Goal: Obtain resource: Obtain resource

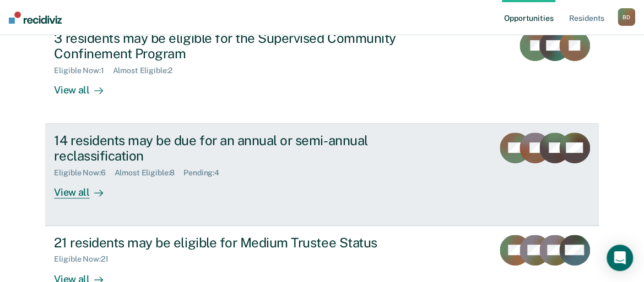
scroll to position [165, 0]
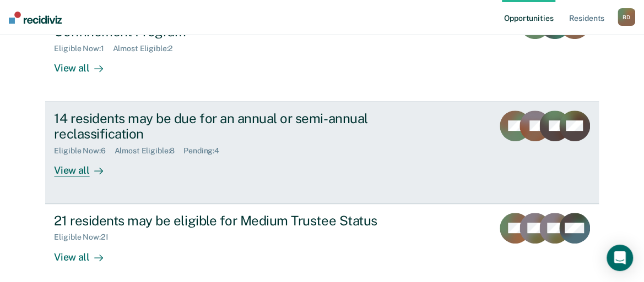
click at [293, 131] on div "14 residents may be due for an annual or semi-annual reclassification" at bounding box center [247, 127] width 386 height 32
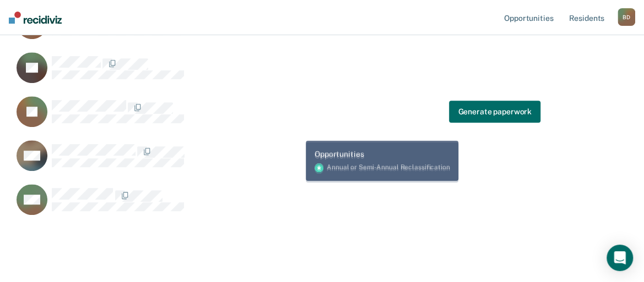
scroll to position [270, 0]
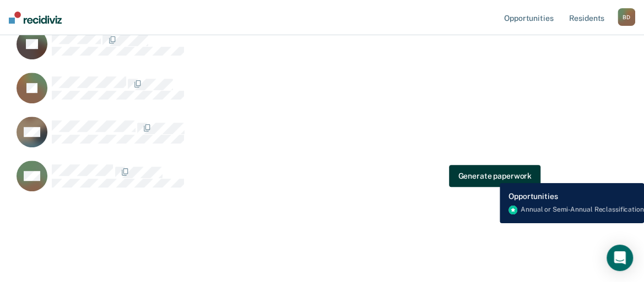
click at [491, 175] on button "Generate paperwork" at bounding box center [494, 176] width 91 height 22
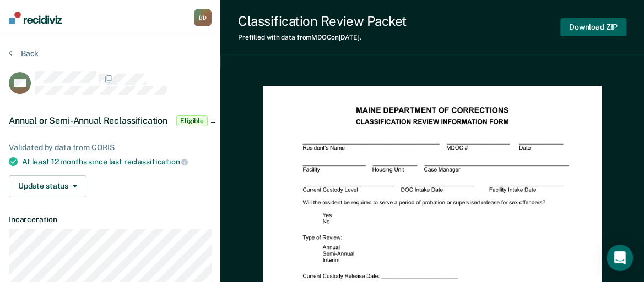
click at [586, 28] on button "Download ZIP" at bounding box center [593, 27] width 66 height 18
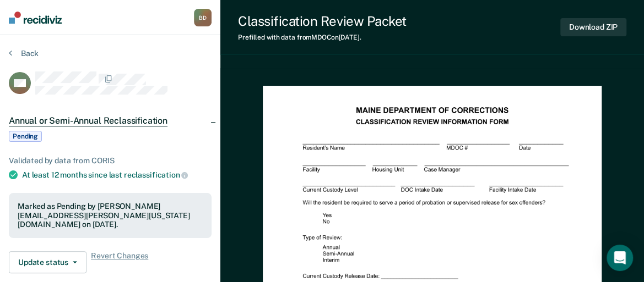
click at [26, 63] on div "Back" at bounding box center [110, 59] width 203 height 23
click at [31, 56] on button "Back" at bounding box center [24, 53] width 30 height 10
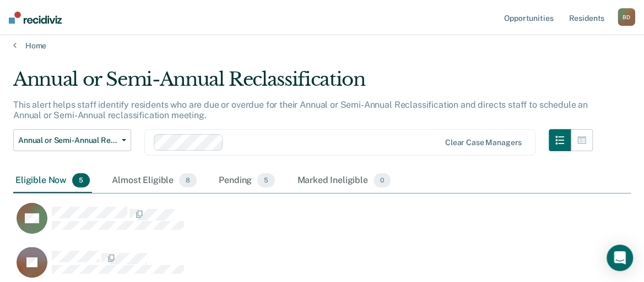
scroll to position [6, 0]
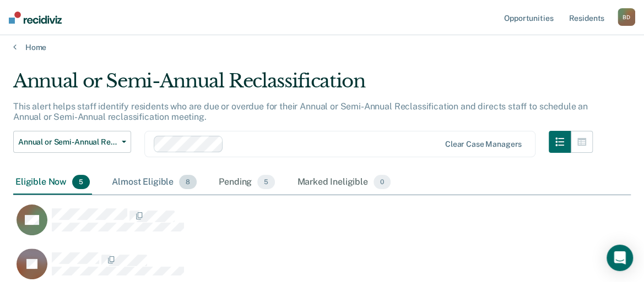
click at [150, 187] on div "Almost Eligible 8" at bounding box center [154, 183] width 89 height 24
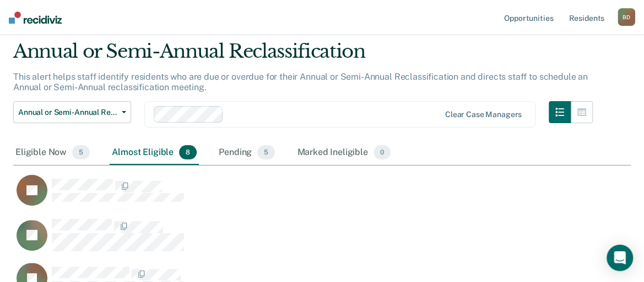
scroll to position [61, 0]
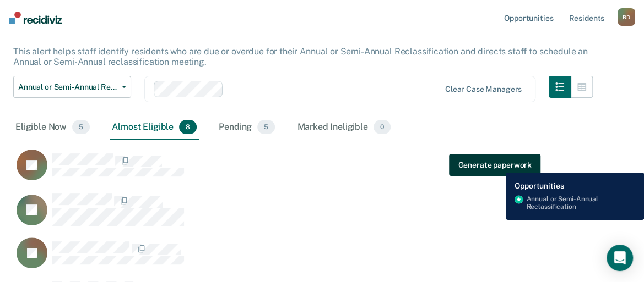
click at [497, 165] on button "Generate paperwork" at bounding box center [494, 165] width 91 height 22
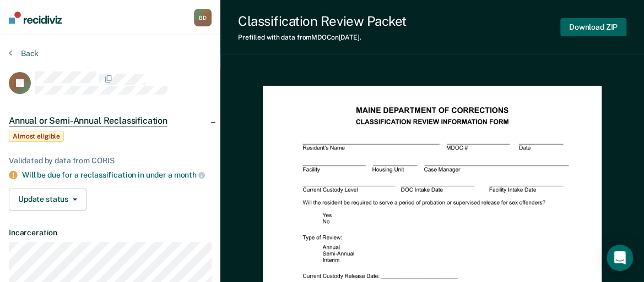
click at [616, 31] on button "Download ZIP" at bounding box center [593, 27] width 66 height 18
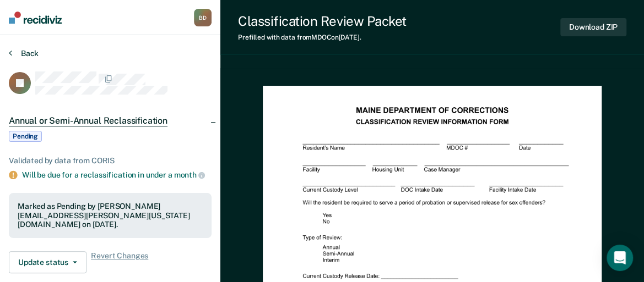
drag, startPoint x: 14, startPoint y: 49, endPoint x: 168, endPoint y: 12, distance: 158.6
click at [15, 49] on button "Back" at bounding box center [24, 53] width 30 height 10
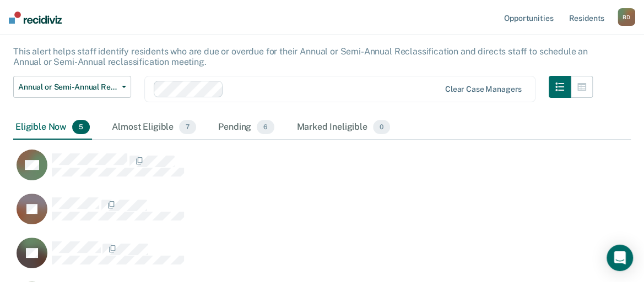
scroll to position [342, 608]
click at [149, 126] on div "Almost Eligible 7" at bounding box center [154, 128] width 89 height 24
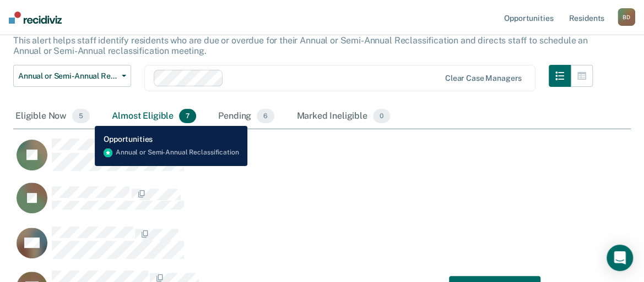
scroll to position [61, 0]
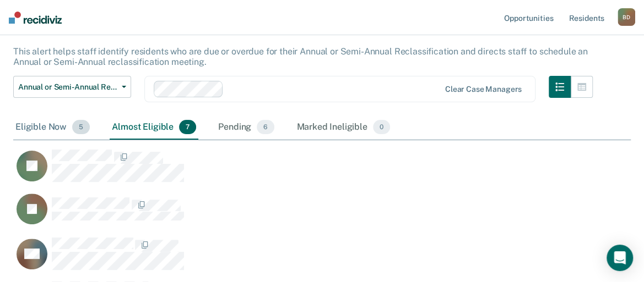
click at [63, 125] on div "Eligible Now 5" at bounding box center [52, 128] width 79 height 24
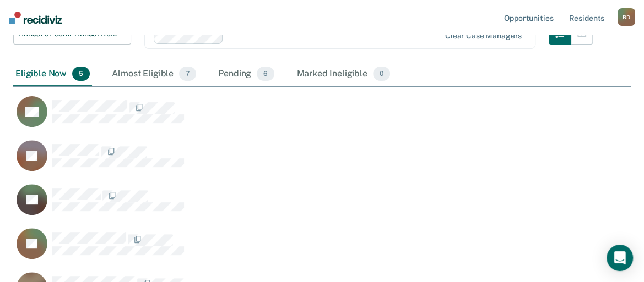
scroll to position [226, 0]
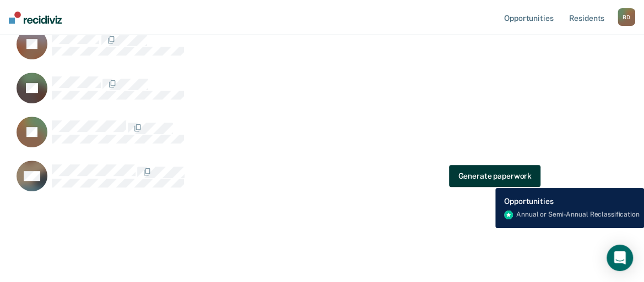
click at [487, 180] on button "Generate paperwork" at bounding box center [494, 176] width 91 height 22
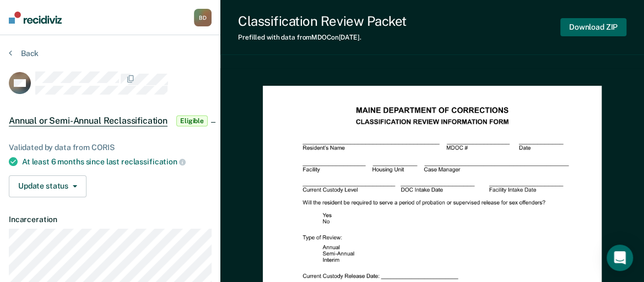
click at [597, 29] on button "Download ZIP" at bounding box center [593, 27] width 66 height 18
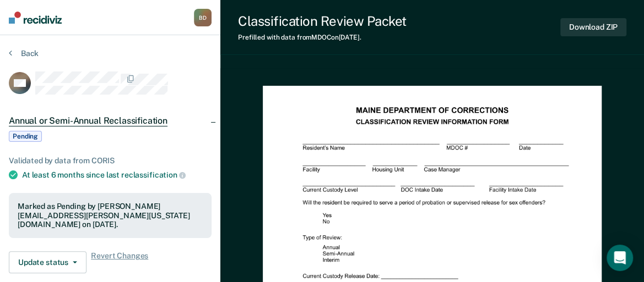
click at [31, 59] on div "Back" at bounding box center [110, 59] width 203 height 23
click at [29, 50] on button "Back" at bounding box center [24, 53] width 30 height 10
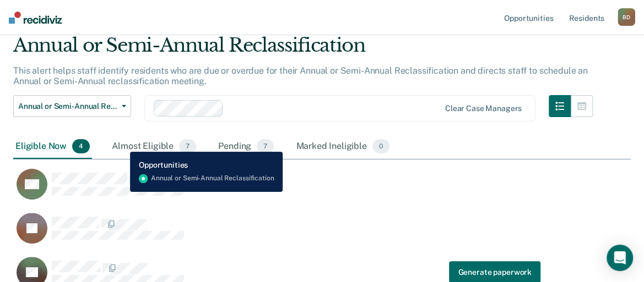
scroll to position [17, 0]
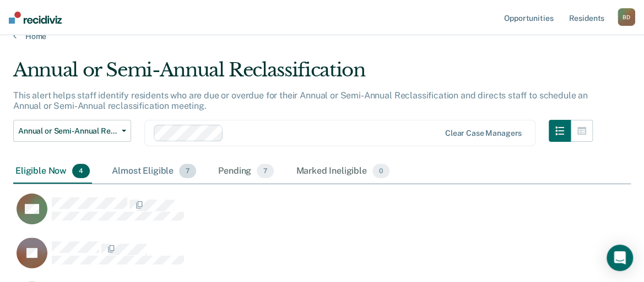
click at [130, 167] on div "Almost Eligible 7" at bounding box center [154, 172] width 89 height 24
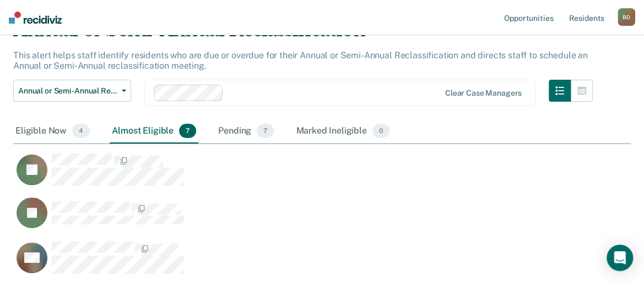
scroll to position [72, 0]
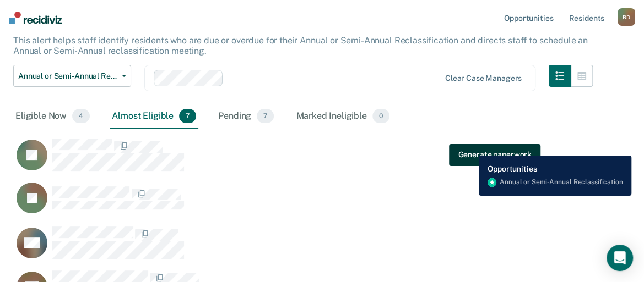
click at [470, 148] on button "Generate paperwork" at bounding box center [494, 155] width 91 height 22
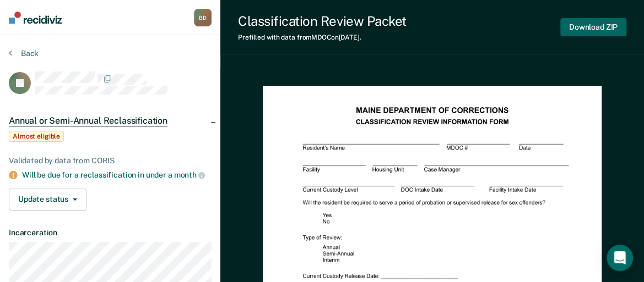
click at [588, 27] on button "Download ZIP" at bounding box center [593, 27] width 66 height 18
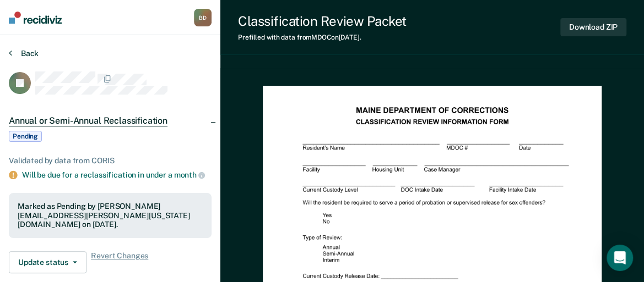
click at [25, 49] on button "Back" at bounding box center [24, 53] width 30 height 10
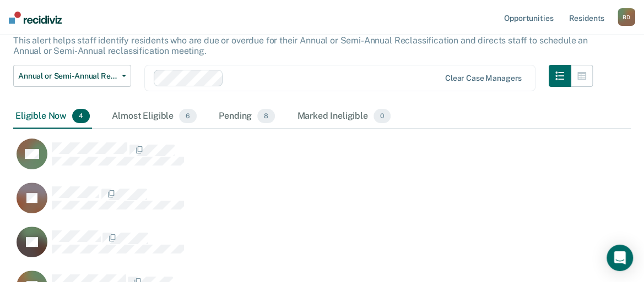
scroll to position [298, 608]
